Goal: Information Seeking & Learning: Learn about a topic

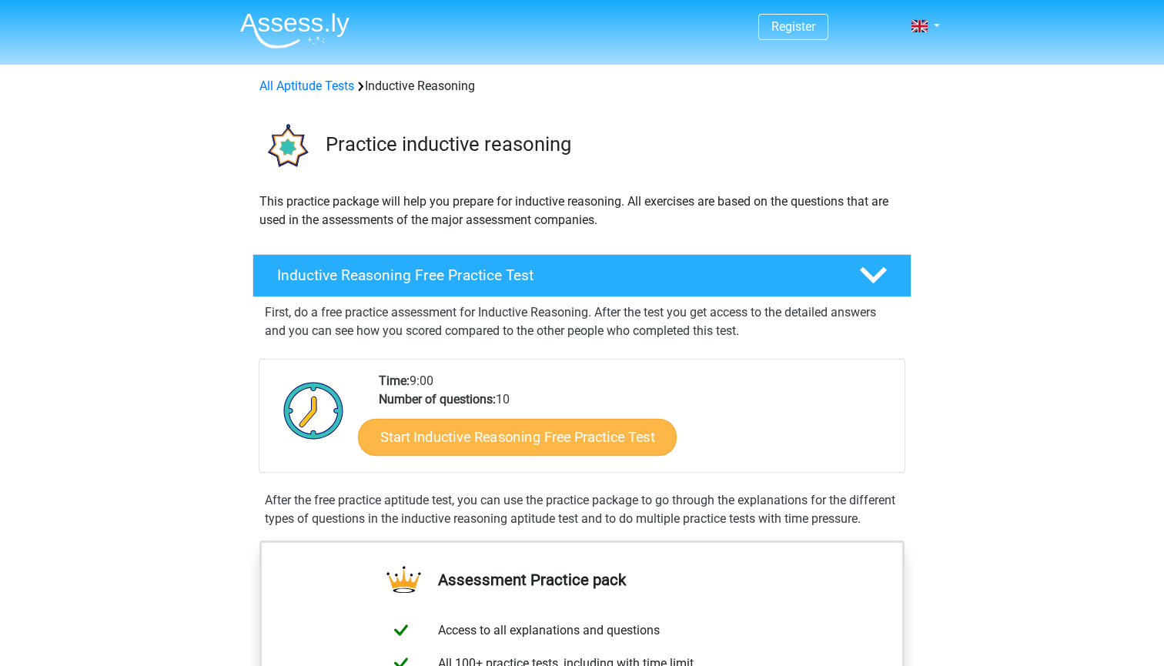
click at [553, 444] on link "Start Inductive Reasoning Free Practice Test" at bounding box center [517, 436] width 319 height 37
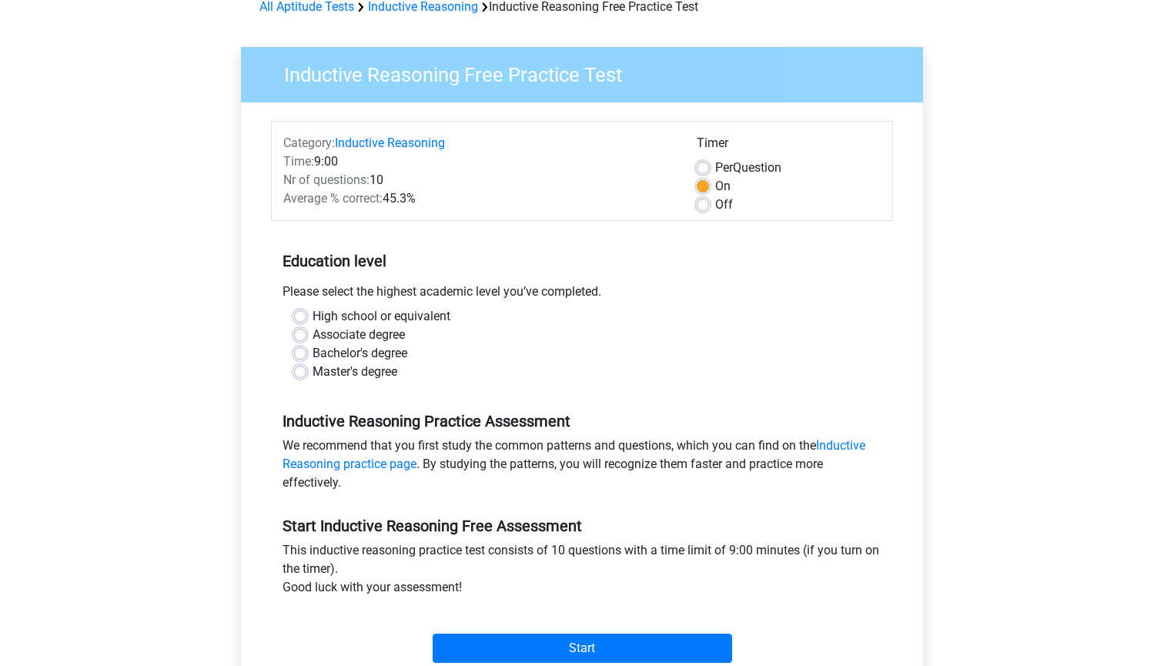
scroll to position [107, 0]
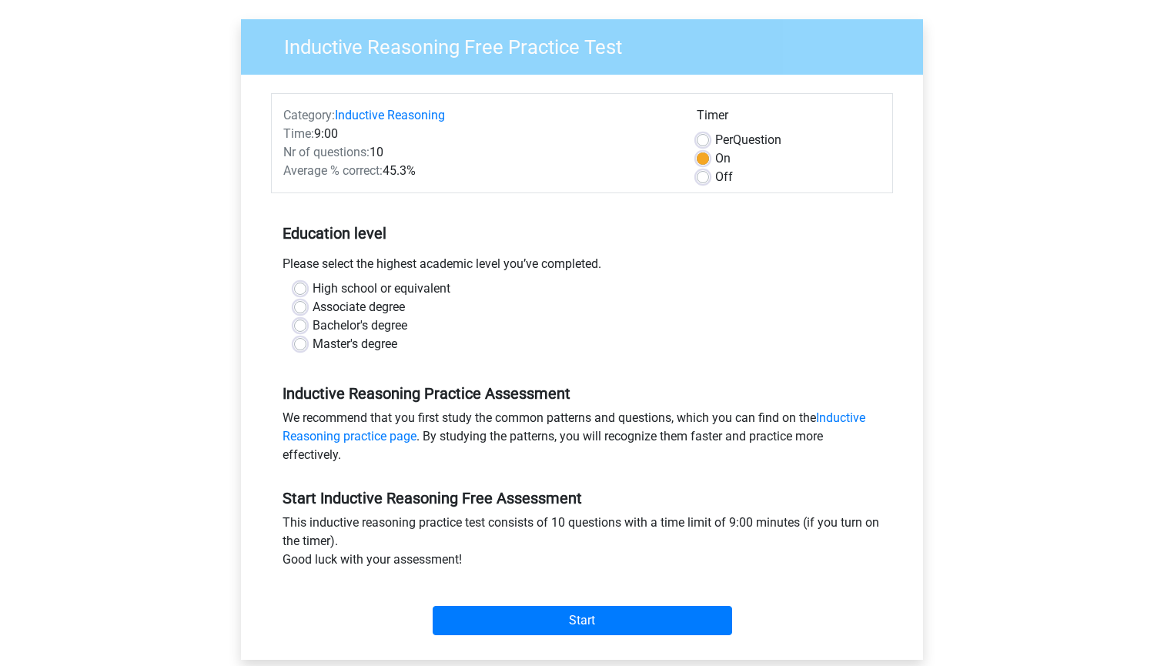
click at [406, 286] on label "High school or equivalent" at bounding box center [382, 289] width 138 height 18
click at [306, 286] on input "High school or equivalent" at bounding box center [300, 287] width 12 height 15
radio input "true"
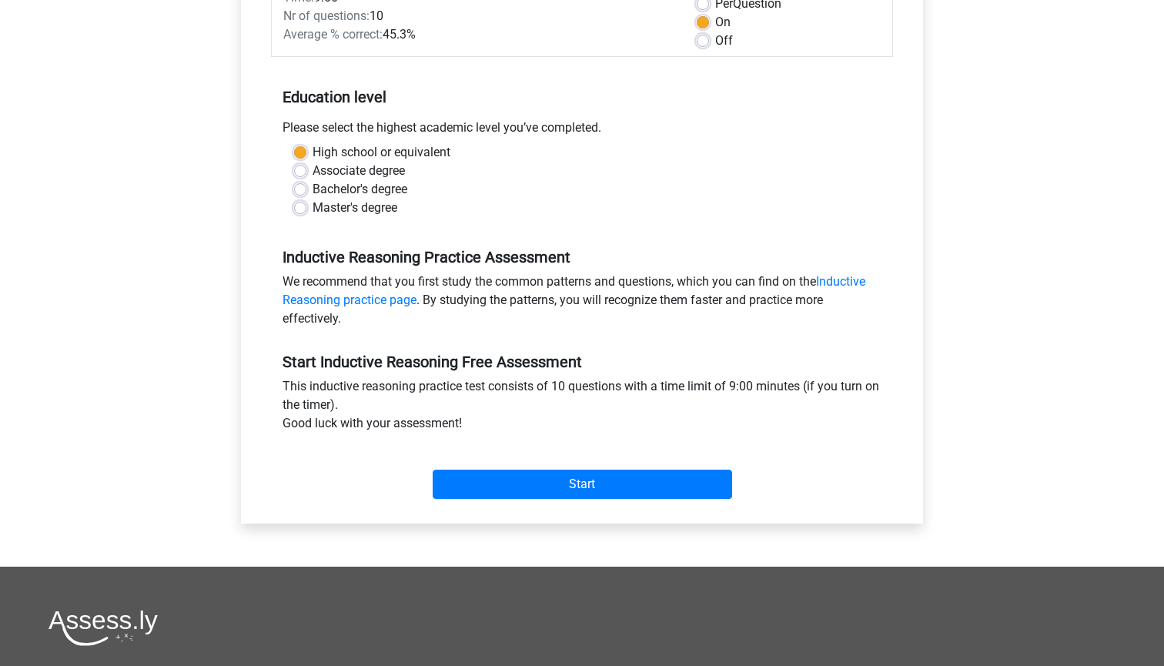
scroll to position [274, 0]
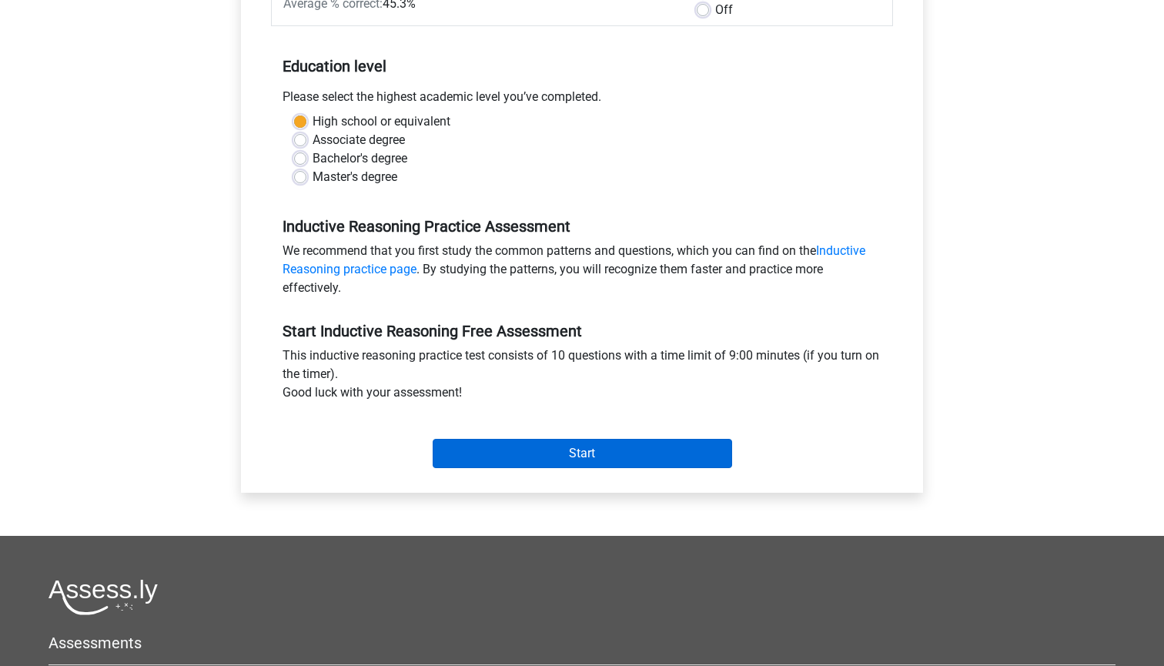
click at [601, 457] on input "Start" at bounding box center [583, 453] width 300 height 29
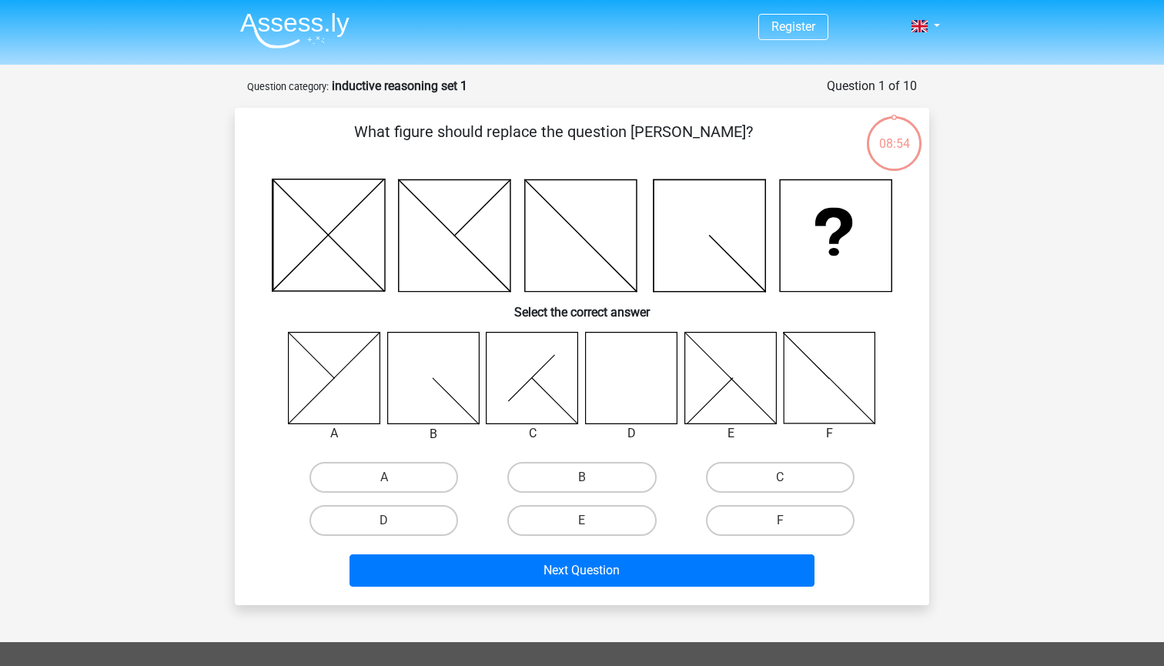
click at [621, 375] on icon at bounding box center [632, 378] width 92 height 92
click at [418, 517] on label "D" at bounding box center [384, 520] width 149 height 31
click at [394, 521] on input "D" at bounding box center [389, 526] width 10 height 10
radio input "true"
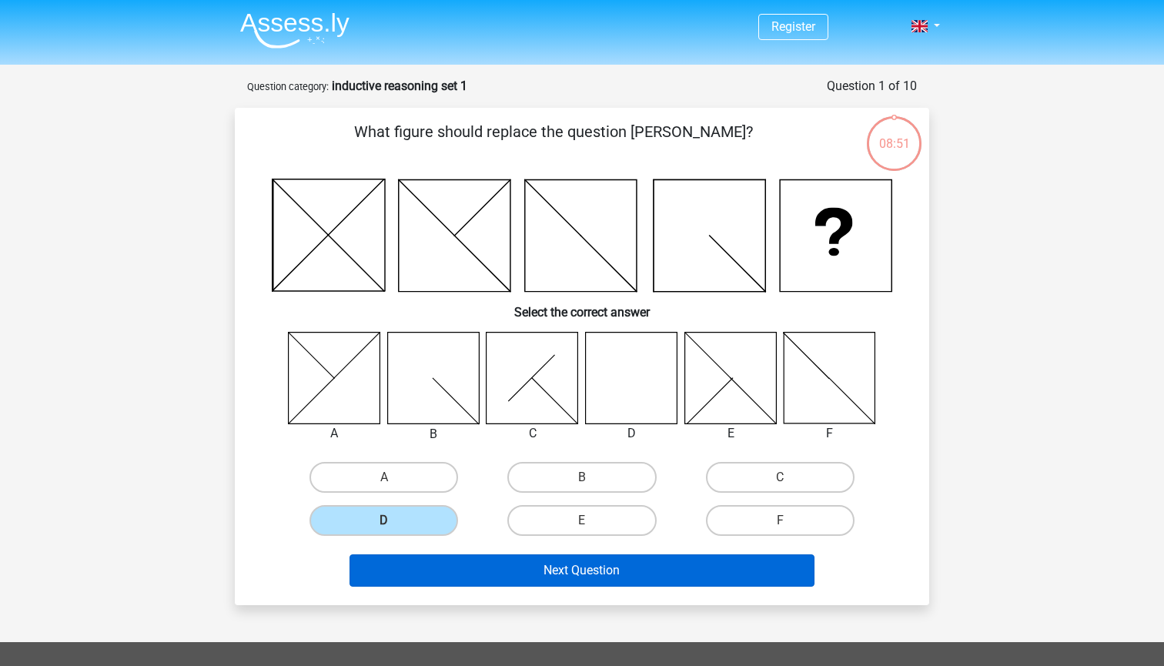
click at [615, 568] on button "Next Question" at bounding box center [583, 570] width 466 height 32
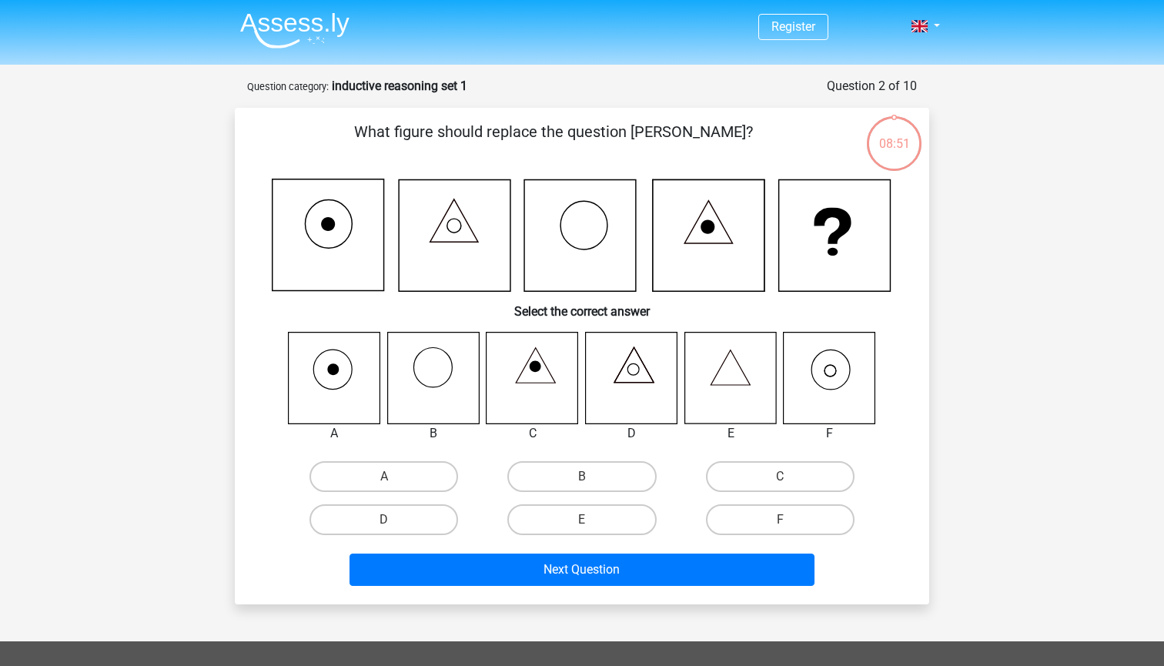
scroll to position [77, 0]
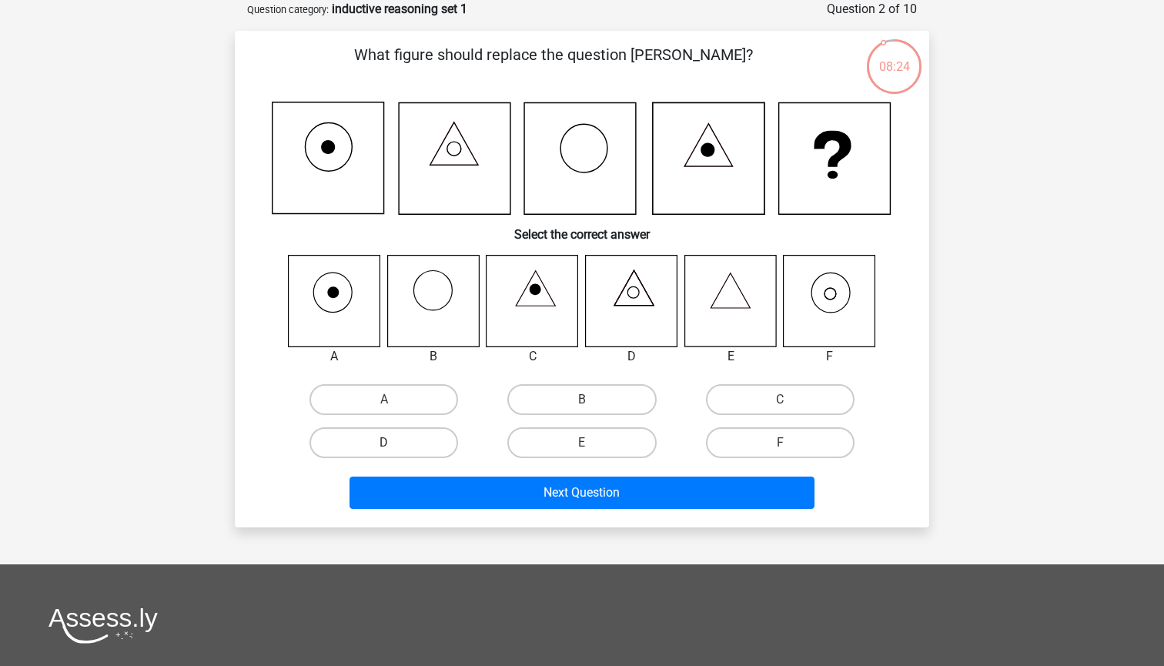
click at [412, 443] on label "D" at bounding box center [384, 442] width 149 height 31
click at [394, 443] on input "D" at bounding box center [389, 448] width 10 height 10
radio input "true"
click at [770, 440] on label "F" at bounding box center [780, 442] width 149 height 31
click at [780, 443] on input "F" at bounding box center [785, 448] width 10 height 10
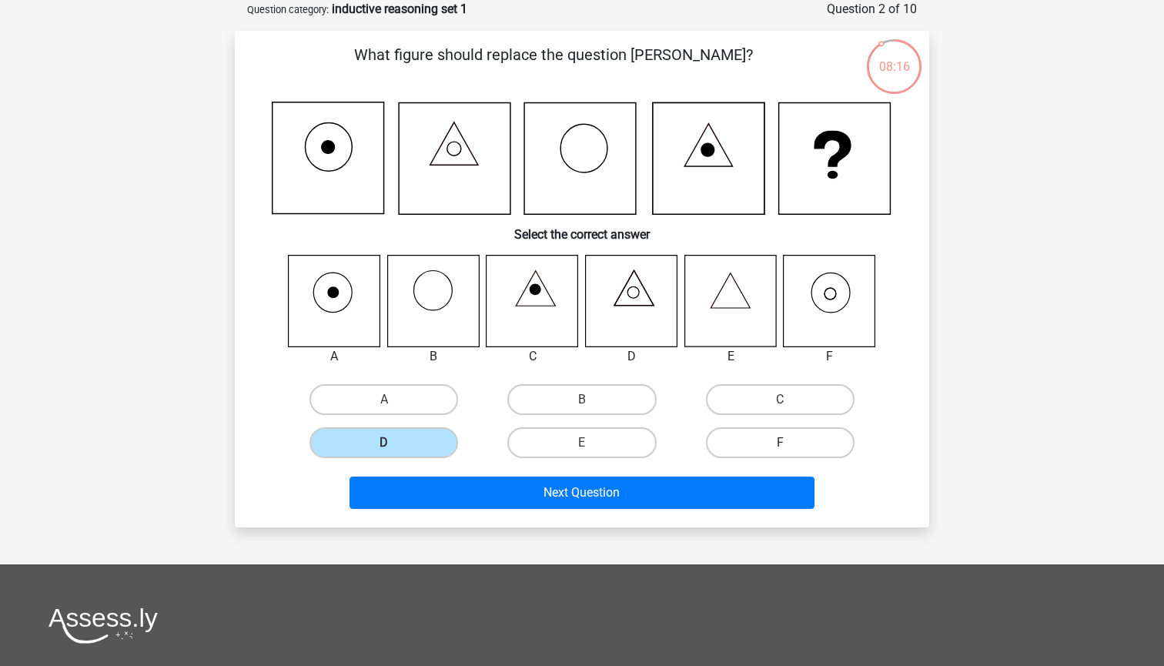
radio input "true"
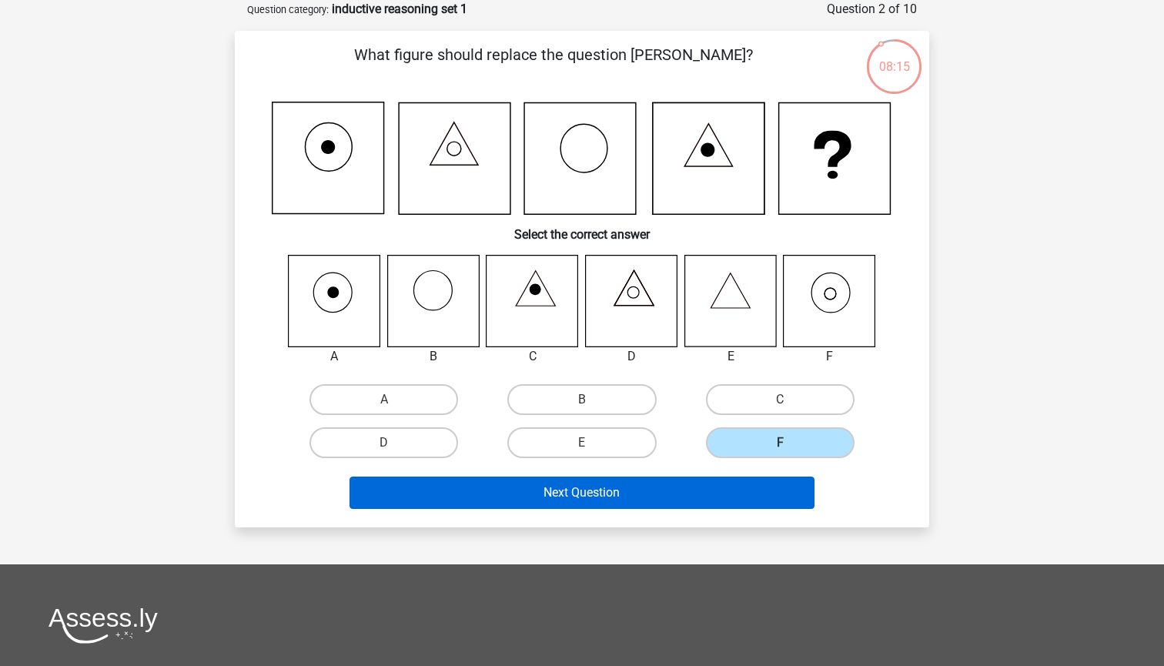
click at [589, 497] on button "Next Question" at bounding box center [583, 493] width 466 height 32
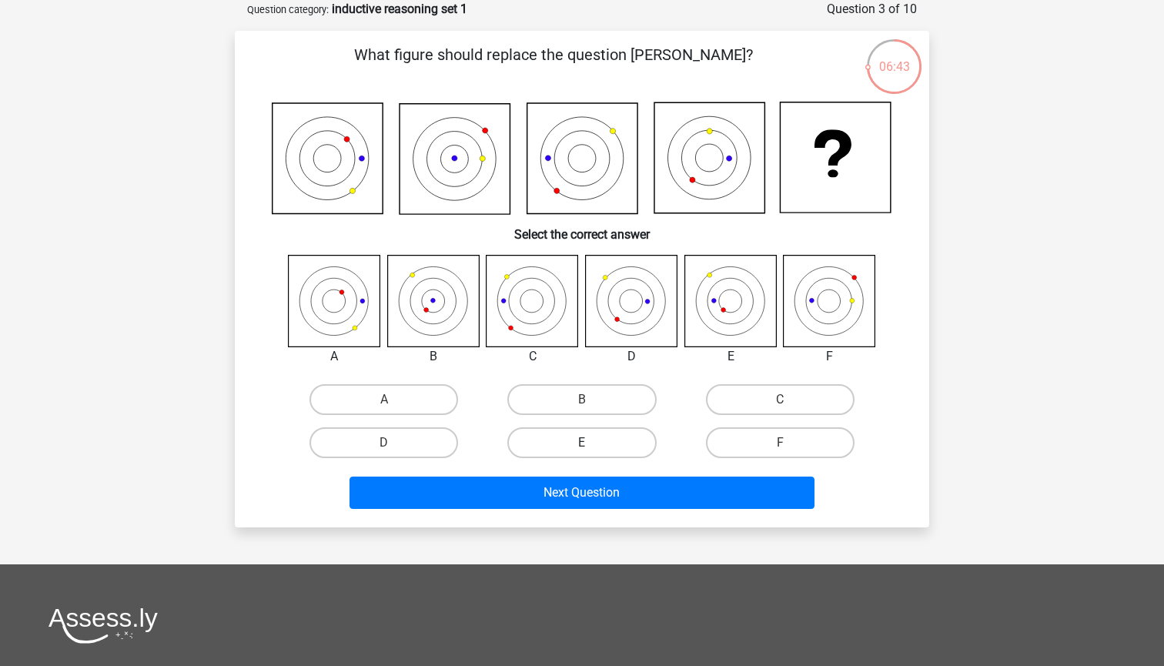
click at [556, 443] on label "E" at bounding box center [581, 442] width 149 height 31
click at [582, 443] on input "E" at bounding box center [587, 448] width 10 height 10
radio input "true"
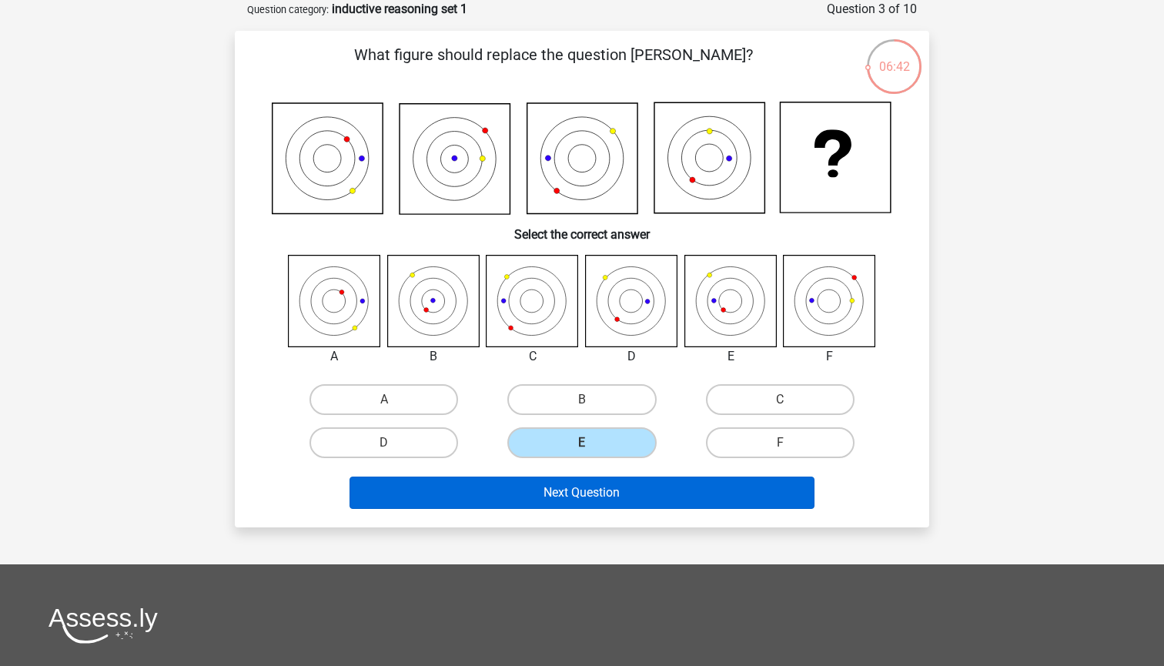
click at [589, 487] on button "Next Question" at bounding box center [583, 493] width 466 height 32
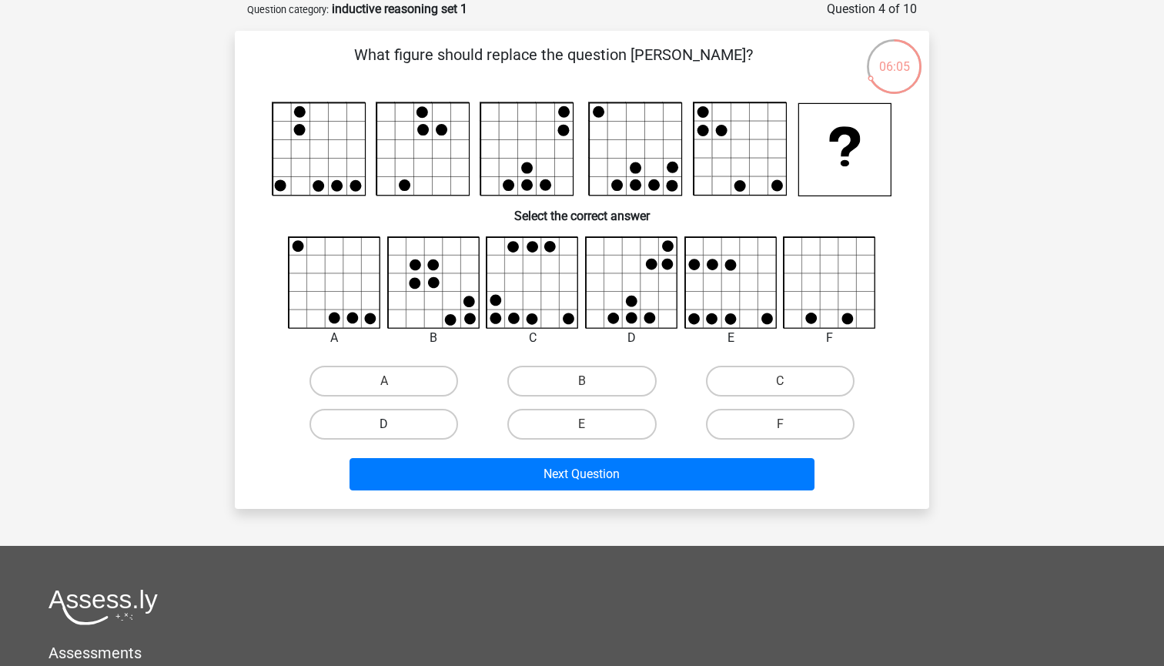
click at [434, 420] on label "D" at bounding box center [384, 424] width 149 height 31
click at [394, 424] on input "D" at bounding box center [389, 429] width 10 height 10
radio input "true"
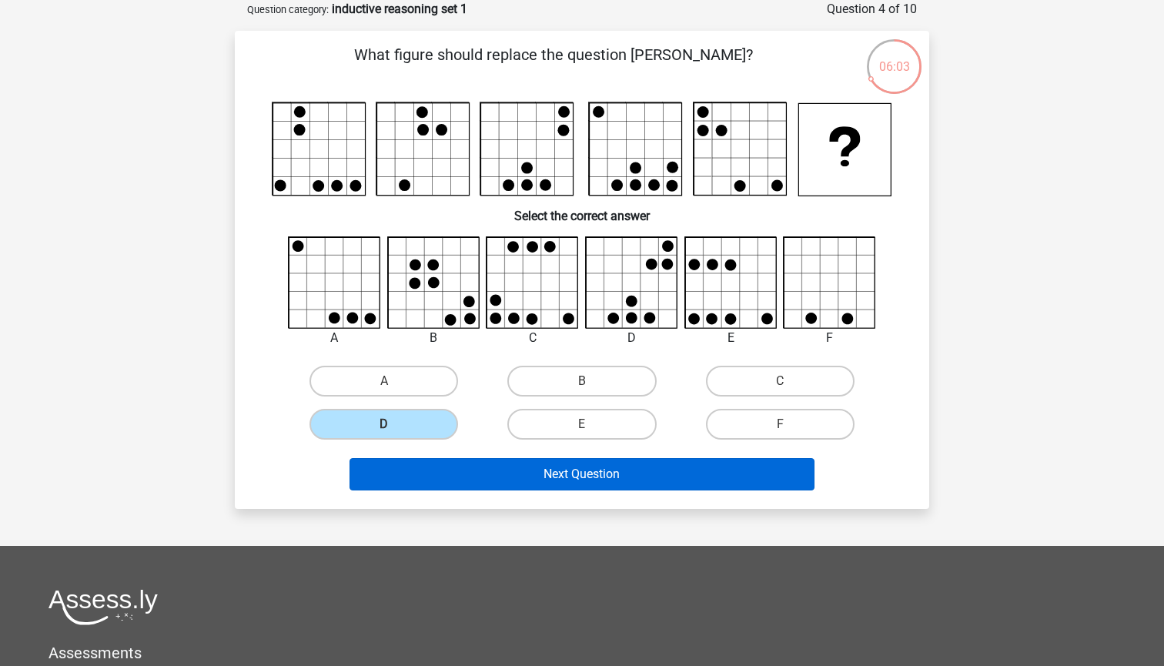
click at [554, 470] on button "Next Question" at bounding box center [583, 474] width 466 height 32
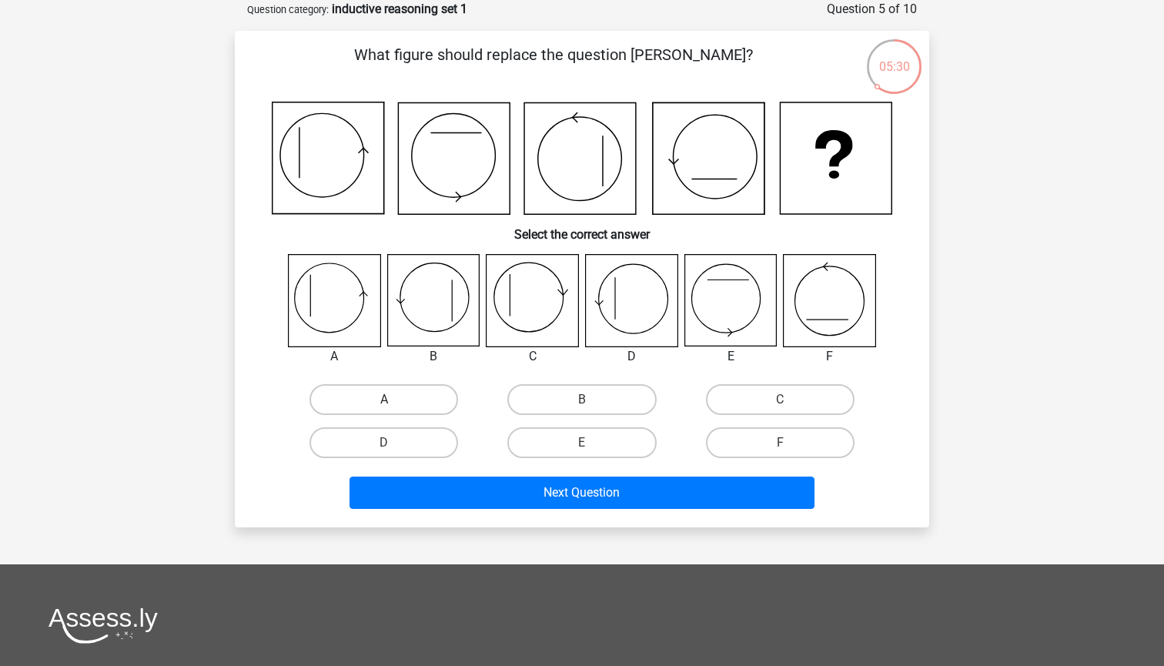
click at [377, 396] on label "A" at bounding box center [384, 399] width 149 height 31
click at [384, 400] on input "A" at bounding box center [389, 405] width 10 height 10
radio input "true"
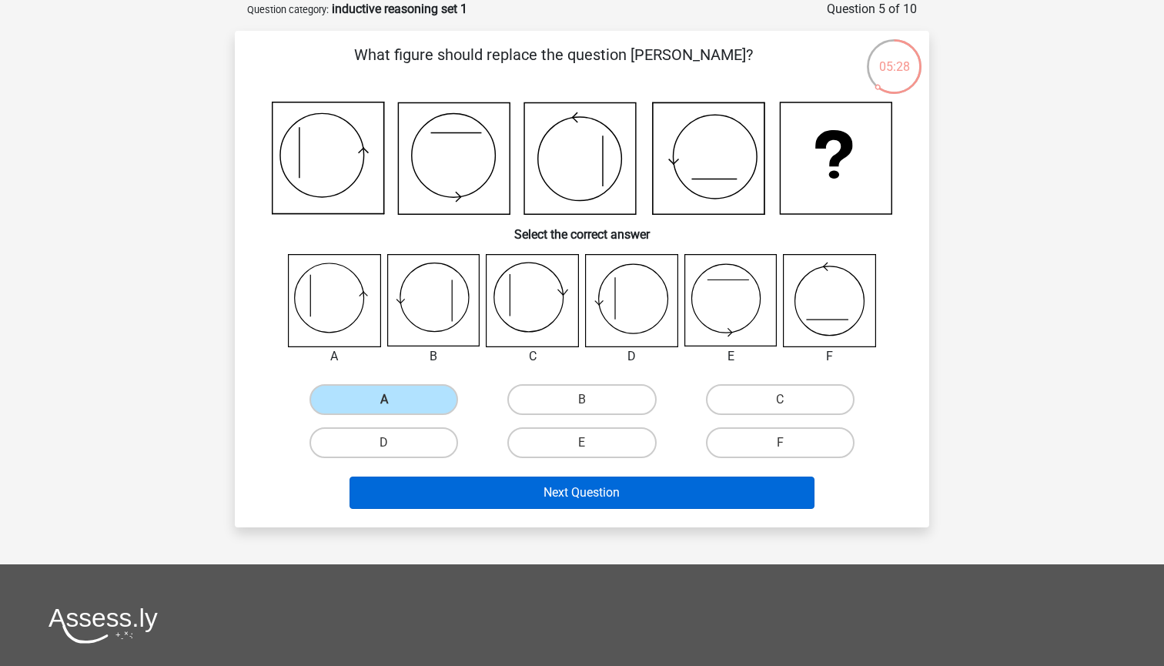
click at [571, 487] on button "Next Question" at bounding box center [583, 493] width 466 height 32
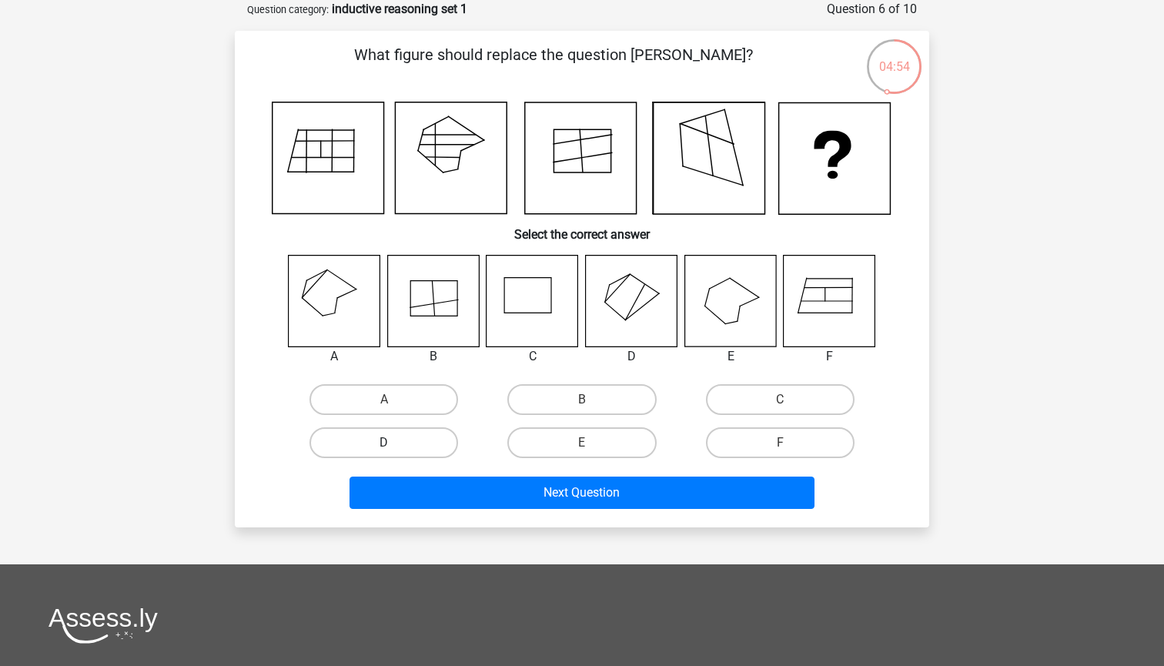
click at [430, 437] on label "D" at bounding box center [384, 442] width 149 height 31
click at [394, 443] on input "D" at bounding box center [389, 448] width 10 height 10
radio input "true"
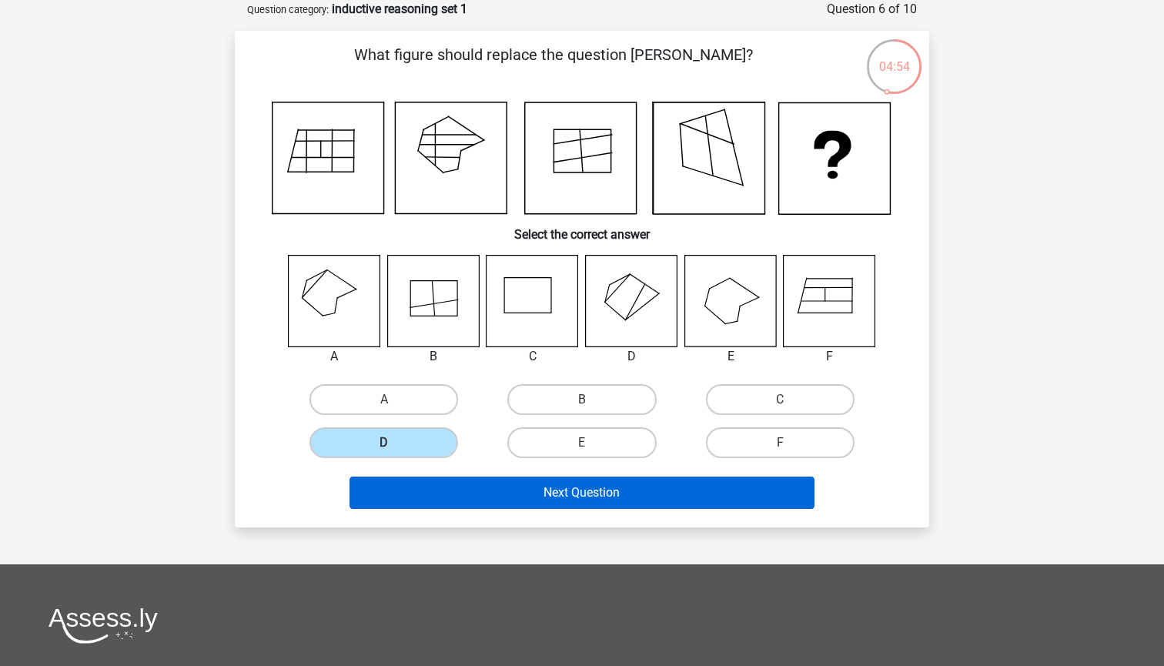
click at [561, 491] on button "Next Question" at bounding box center [583, 493] width 466 height 32
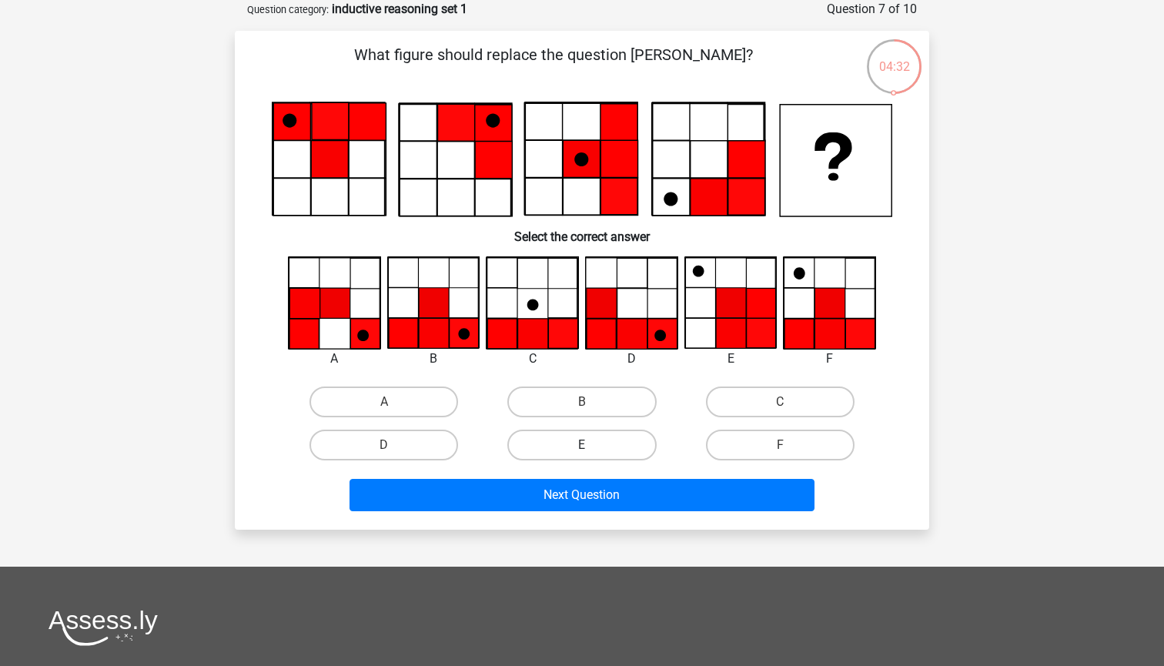
click at [611, 434] on label "E" at bounding box center [581, 445] width 149 height 31
click at [592, 445] on input "E" at bounding box center [587, 450] width 10 height 10
radio input "true"
click at [784, 446] on input "F" at bounding box center [785, 450] width 10 height 10
radio input "true"
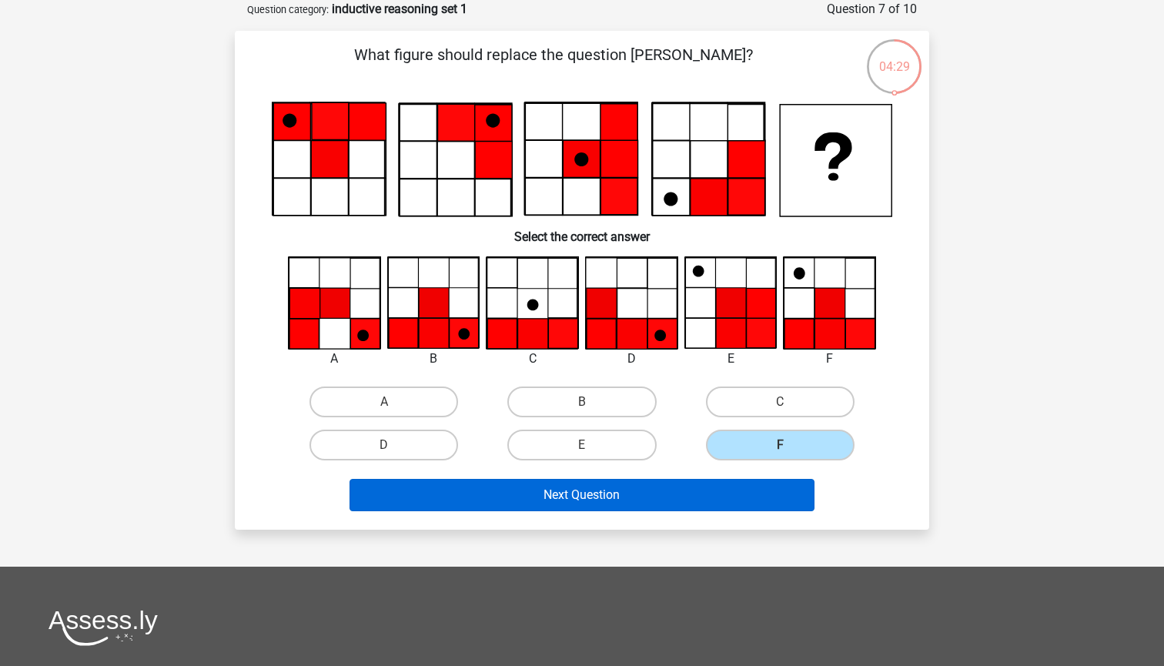
click at [591, 497] on button "Next Question" at bounding box center [583, 495] width 466 height 32
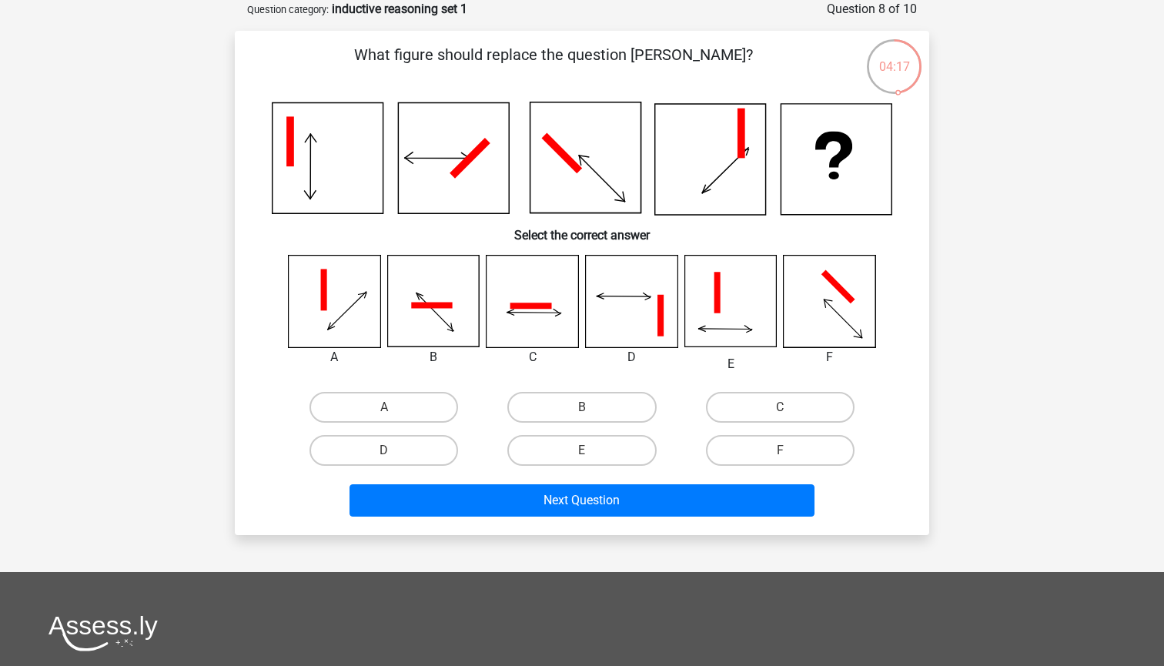
click at [587, 411] on input "B" at bounding box center [587, 412] width 10 height 10
radio input "true"
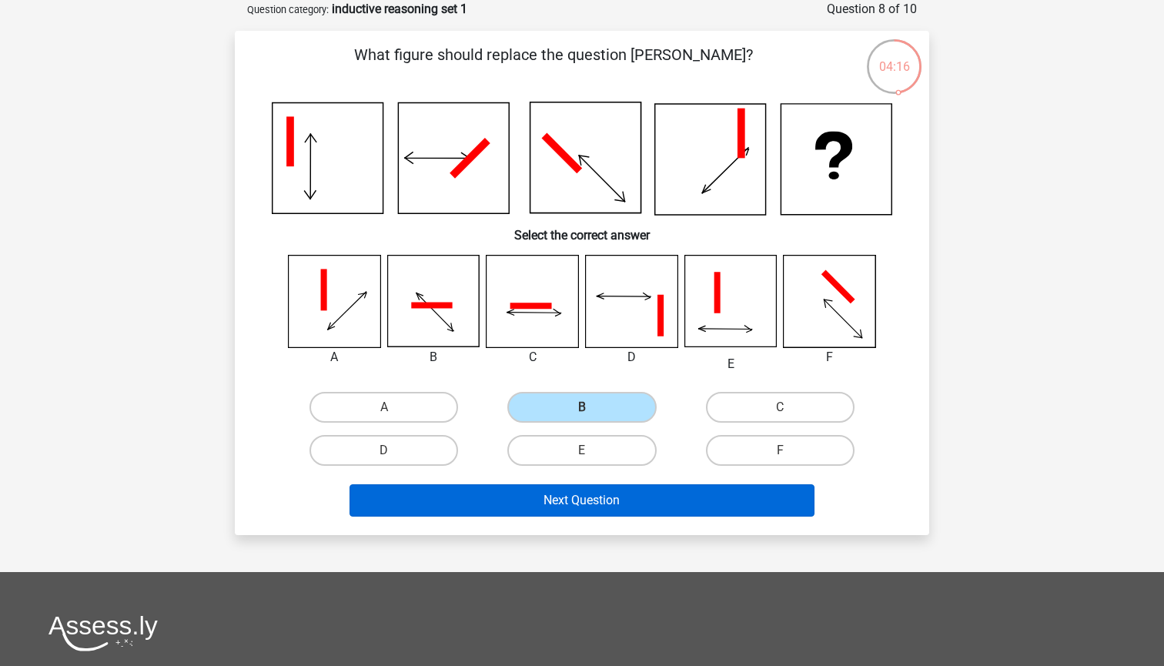
click at [585, 498] on button "Next Question" at bounding box center [583, 500] width 466 height 32
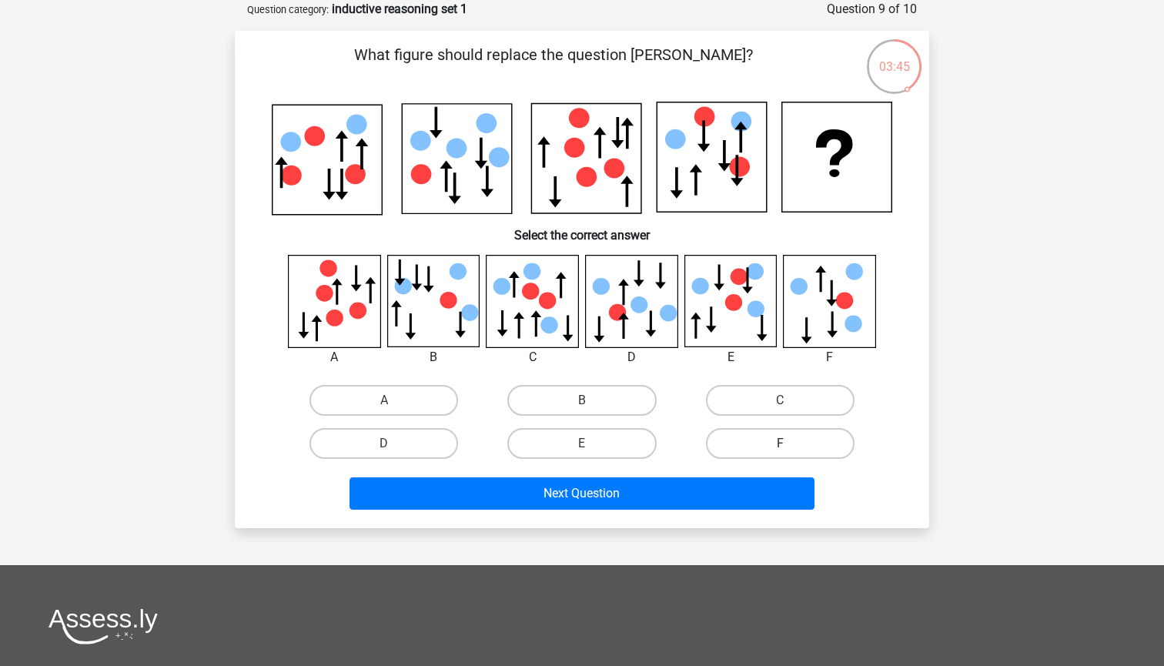
click at [768, 432] on label "F" at bounding box center [780, 443] width 149 height 31
click at [780, 444] on input "F" at bounding box center [785, 449] width 10 height 10
radio input "true"
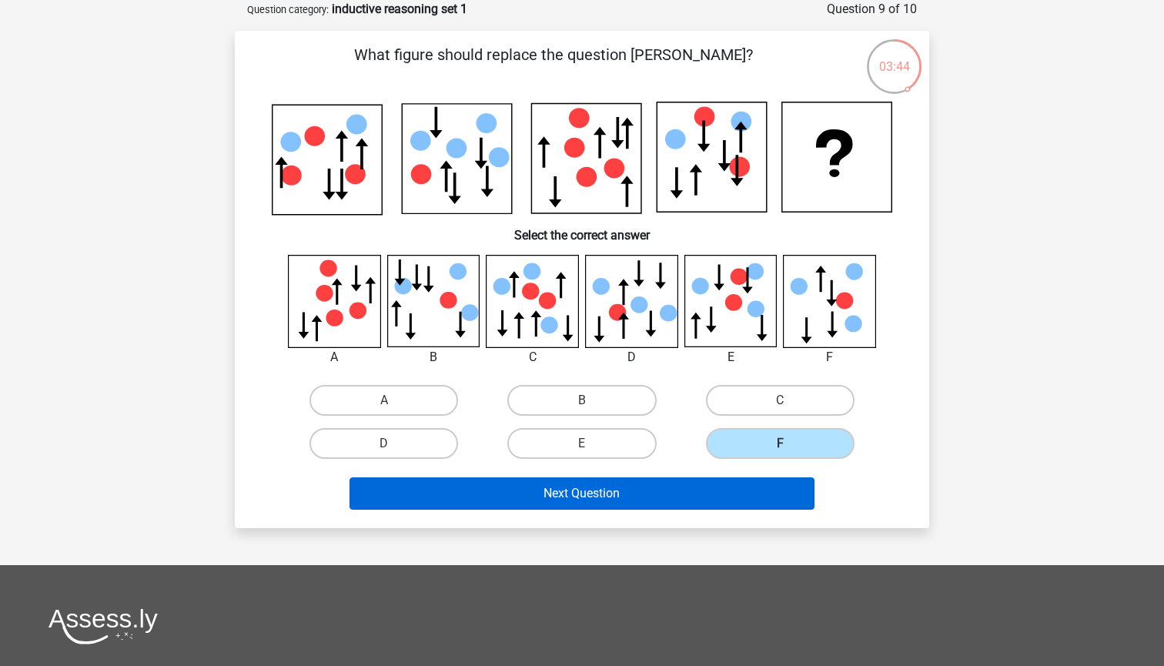
click at [634, 489] on button "Next Question" at bounding box center [583, 493] width 466 height 32
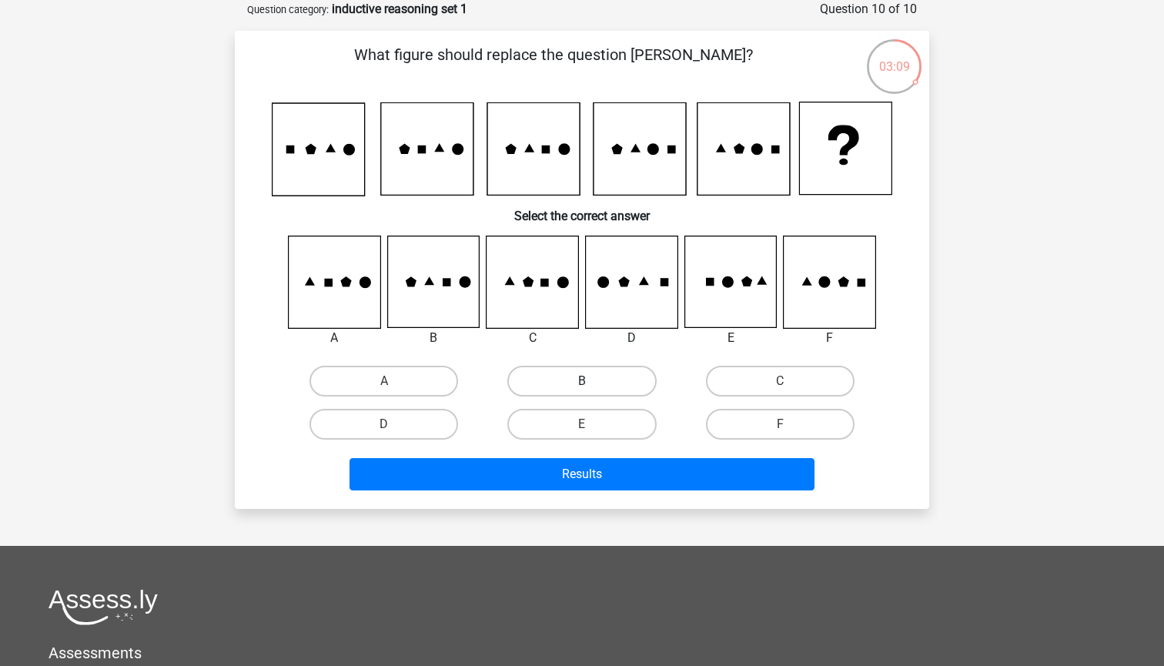
click at [561, 378] on label "B" at bounding box center [581, 381] width 149 height 31
click at [582, 381] on input "B" at bounding box center [587, 386] width 10 height 10
radio input "true"
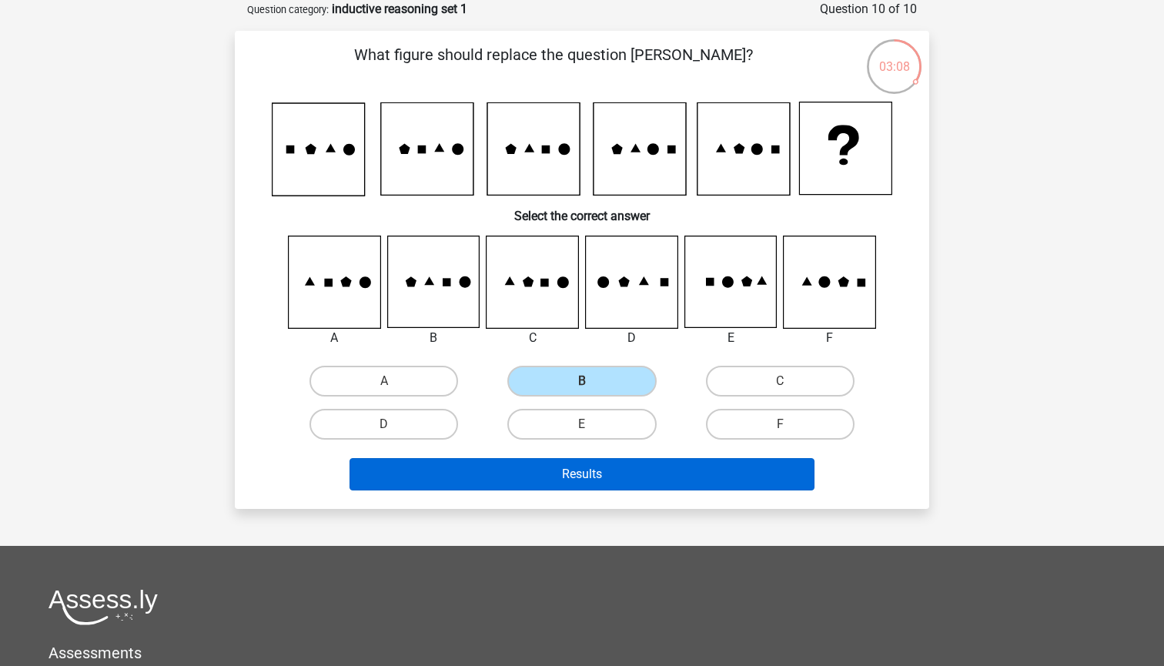
click at [585, 474] on button "Results" at bounding box center [583, 474] width 466 height 32
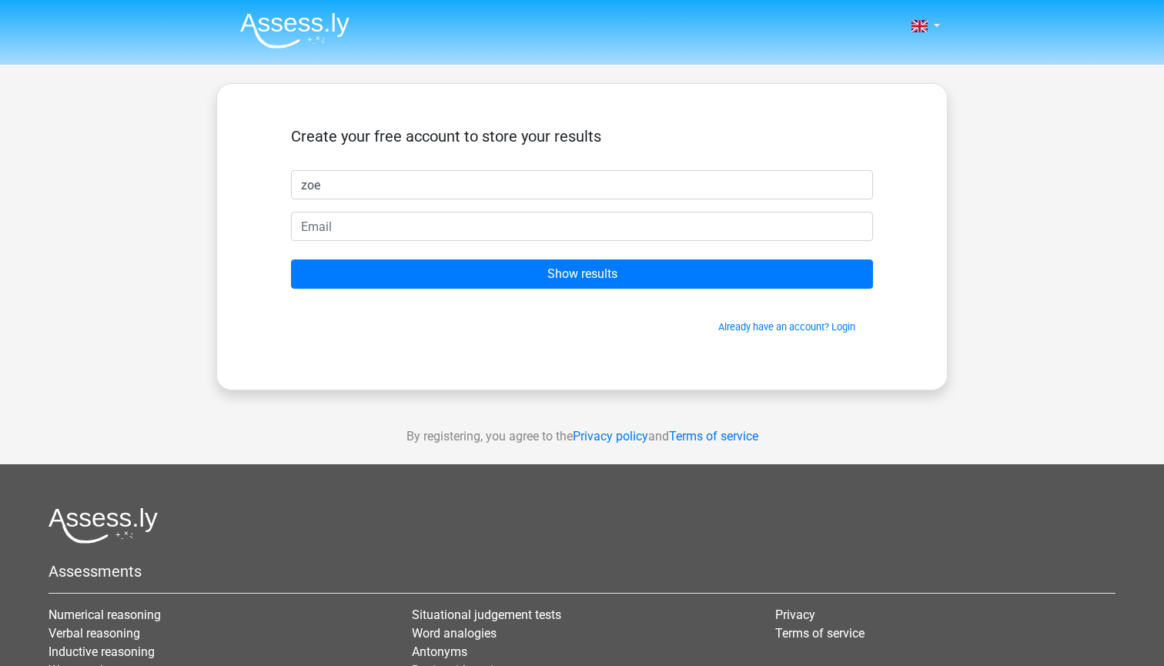
type input "zoe"
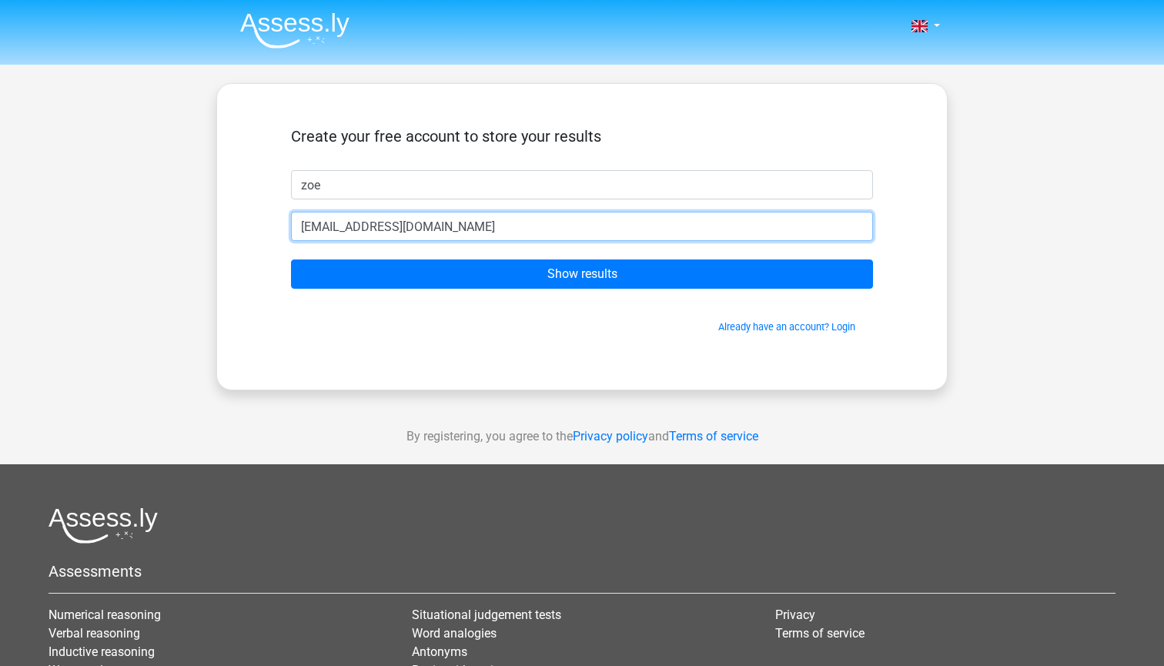
type input "[EMAIL_ADDRESS][DOMAIN_NAME]"
click at [582, 274] on input "Show results" at bounding box center [582, 273] width 582 height 29
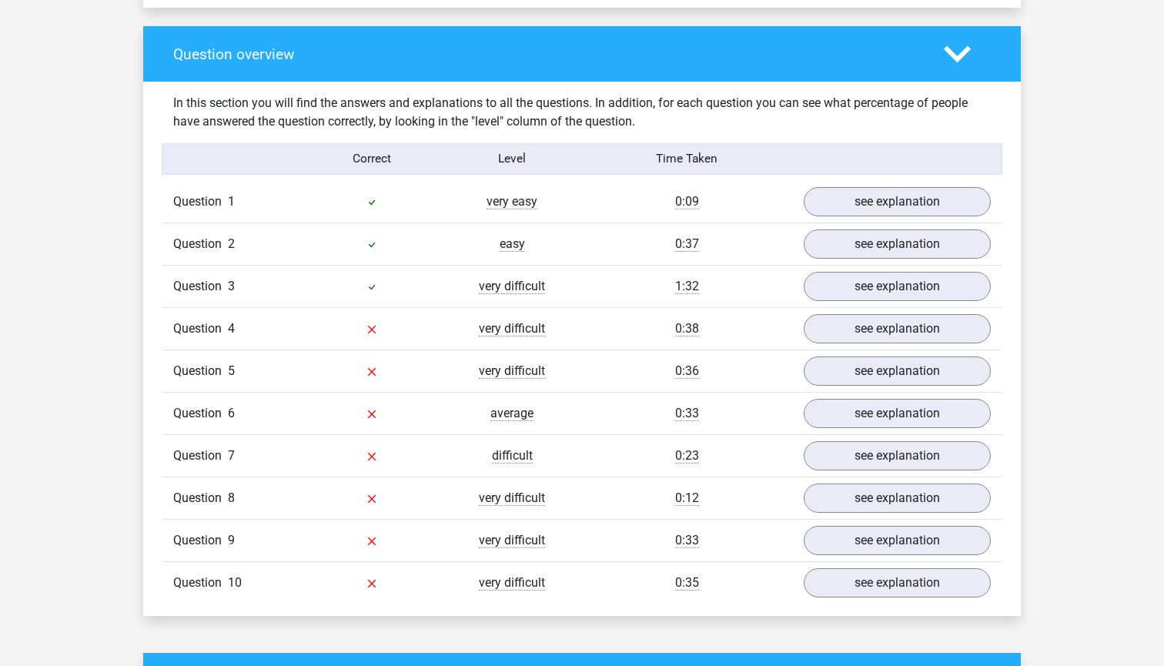
scroll to position [1122, 0]
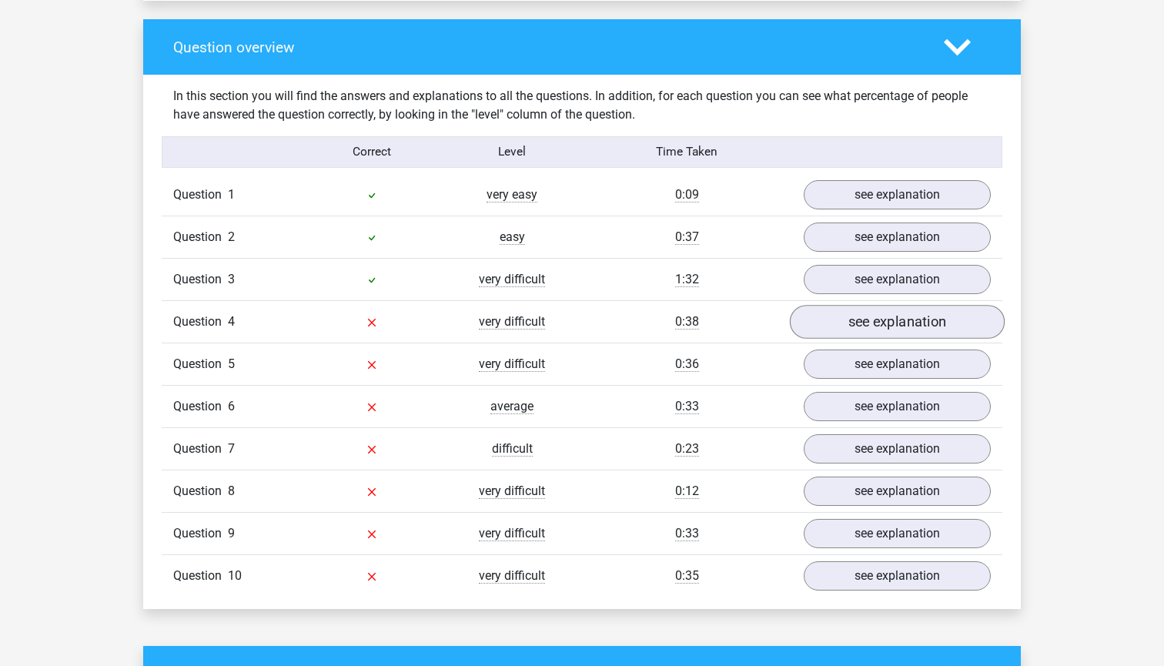
click at [890, 325] on link "see explanation" at bounding box center [897, 323] width 215 height 34
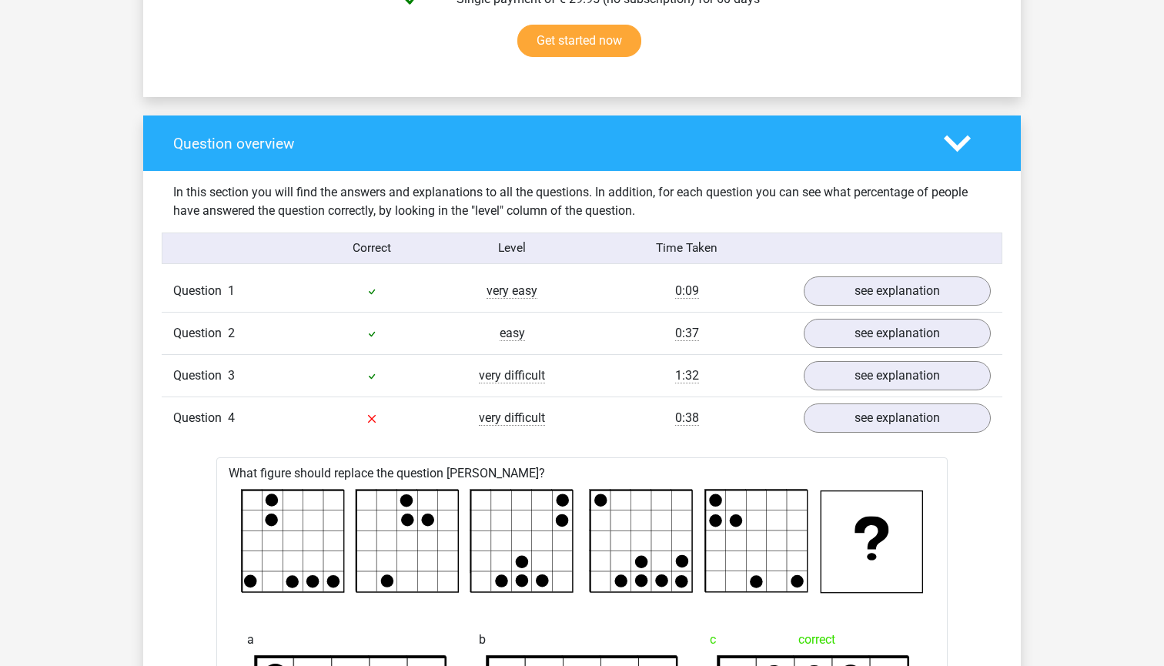
scroll to position [1016, 0]
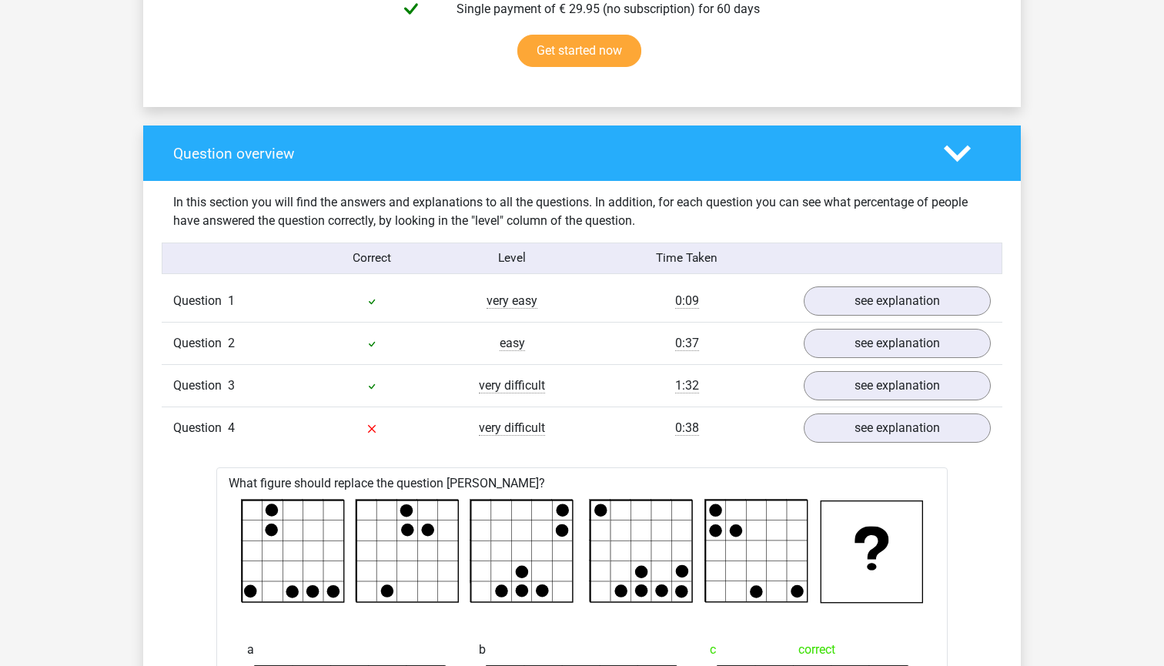
click at [960, 150] on icon at bounding box center [957, 153] width 27 height 27
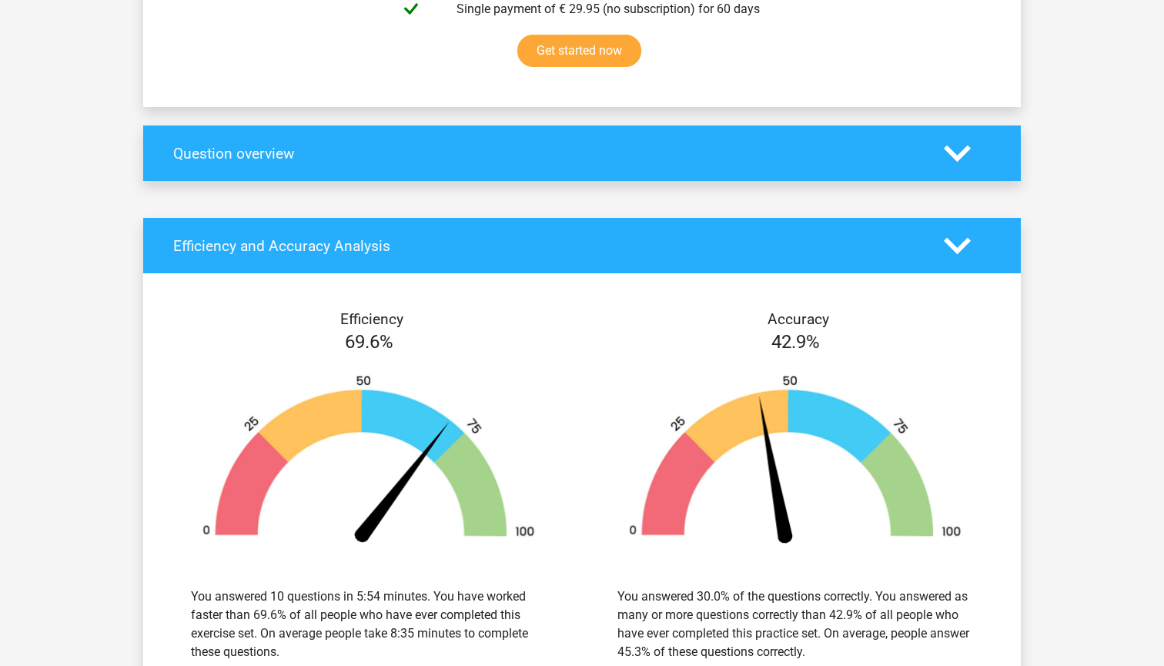
click at [960, 244] on icon at bounding box center [957, 246] width 27 height 27
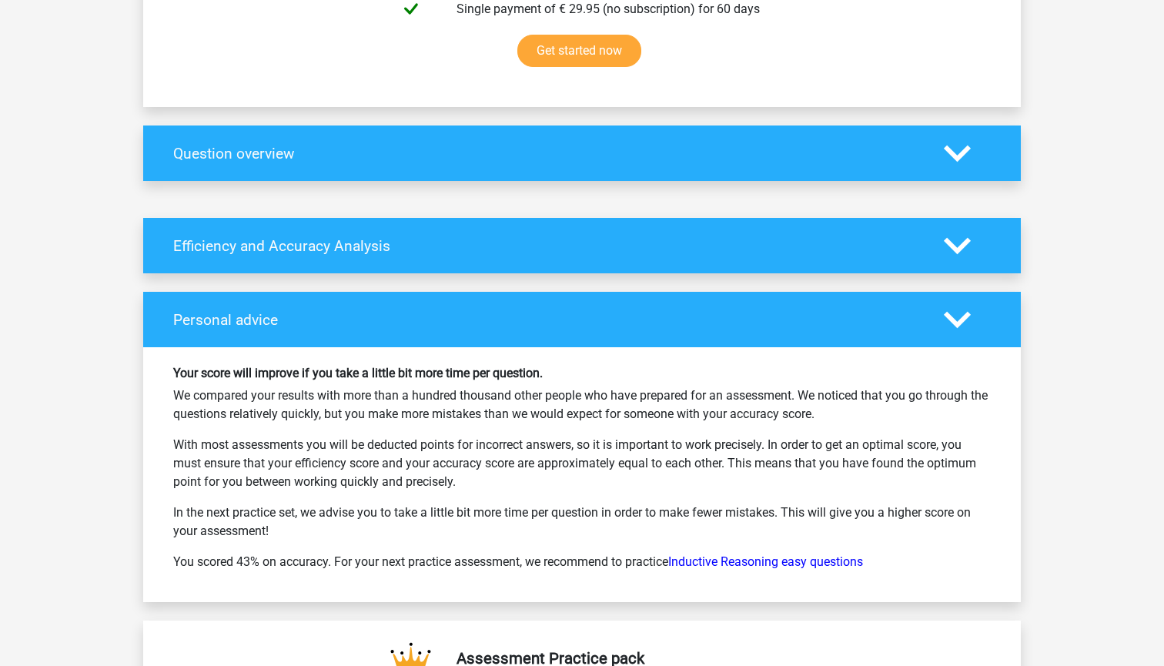
click at [956, 316] on icon at bounding box center [957, 319] width 27 height 27
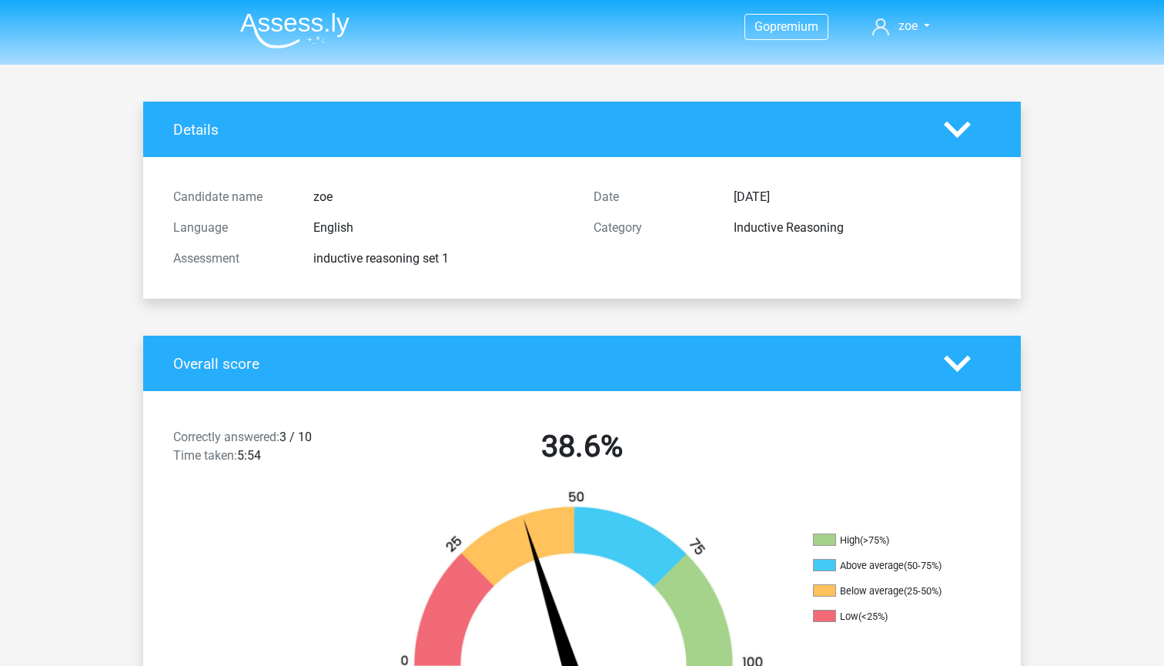
scroll to position [0, 0]
